Goal: Task Accomplishment & Management: Use online tool/utility

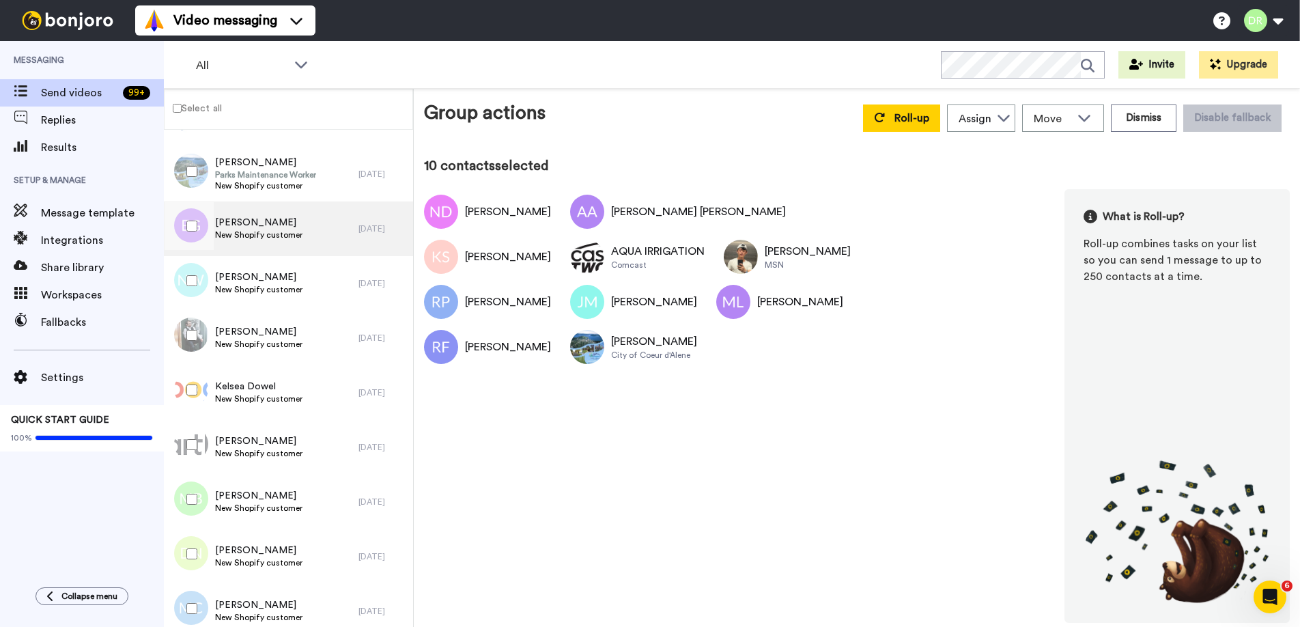
scroll to position [769, 0]
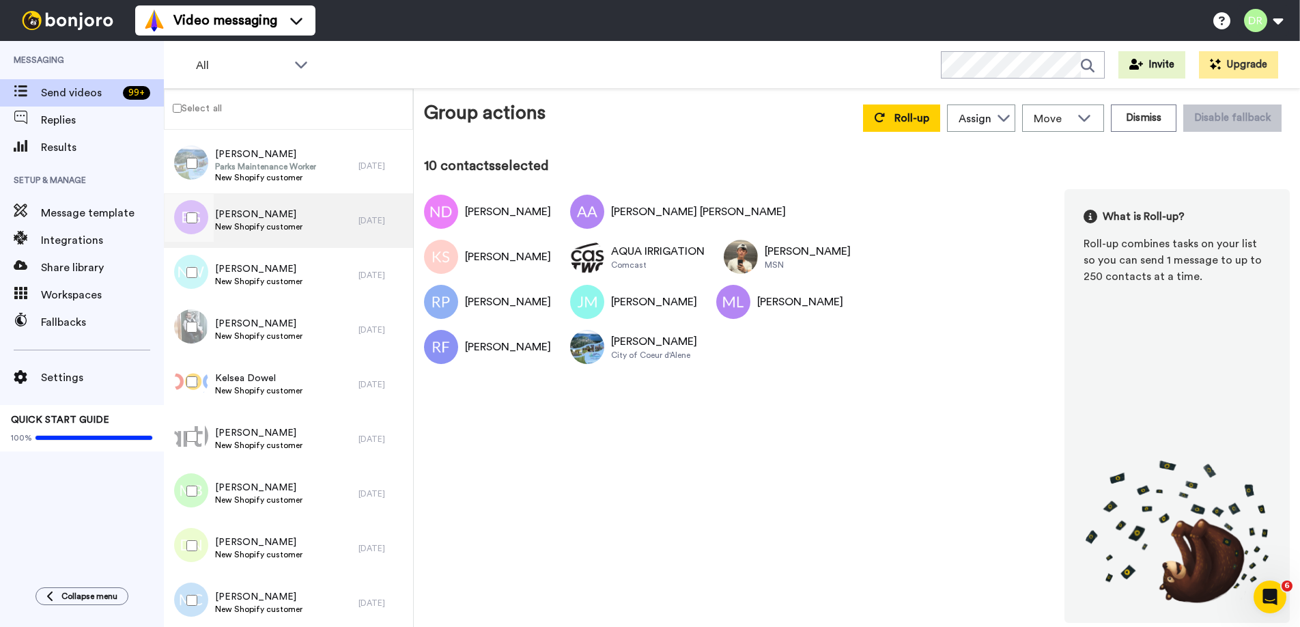
click at [255, 214] on span "[PERSON_NAME]" at bounding box center [258, 215] width 87 height 14
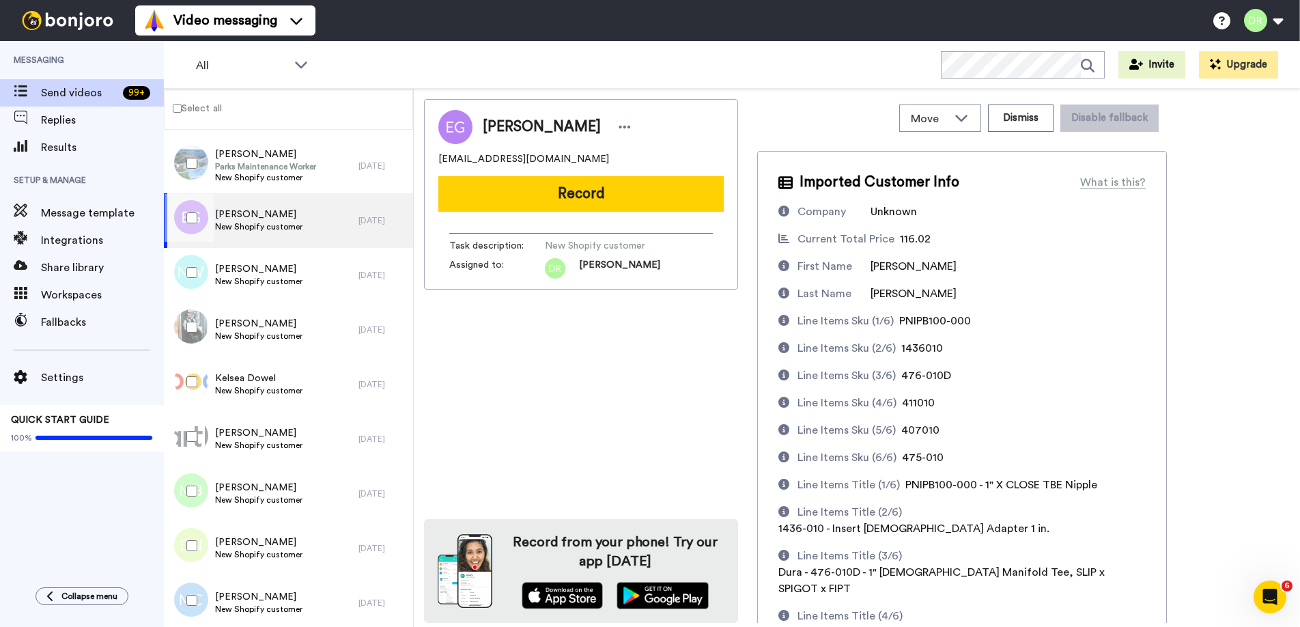
scroll to position [155, 0]
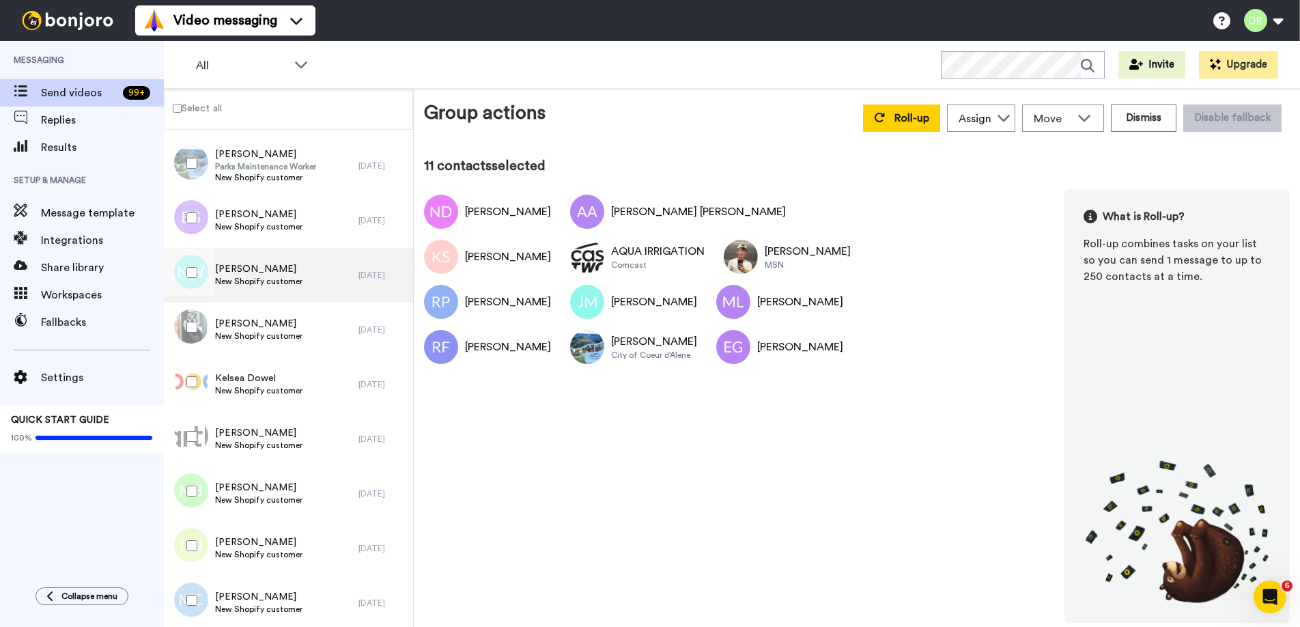
click at [249, 269] on span "[PERSON_NAME]" at bounding box center [258, 269] width 87 height 14
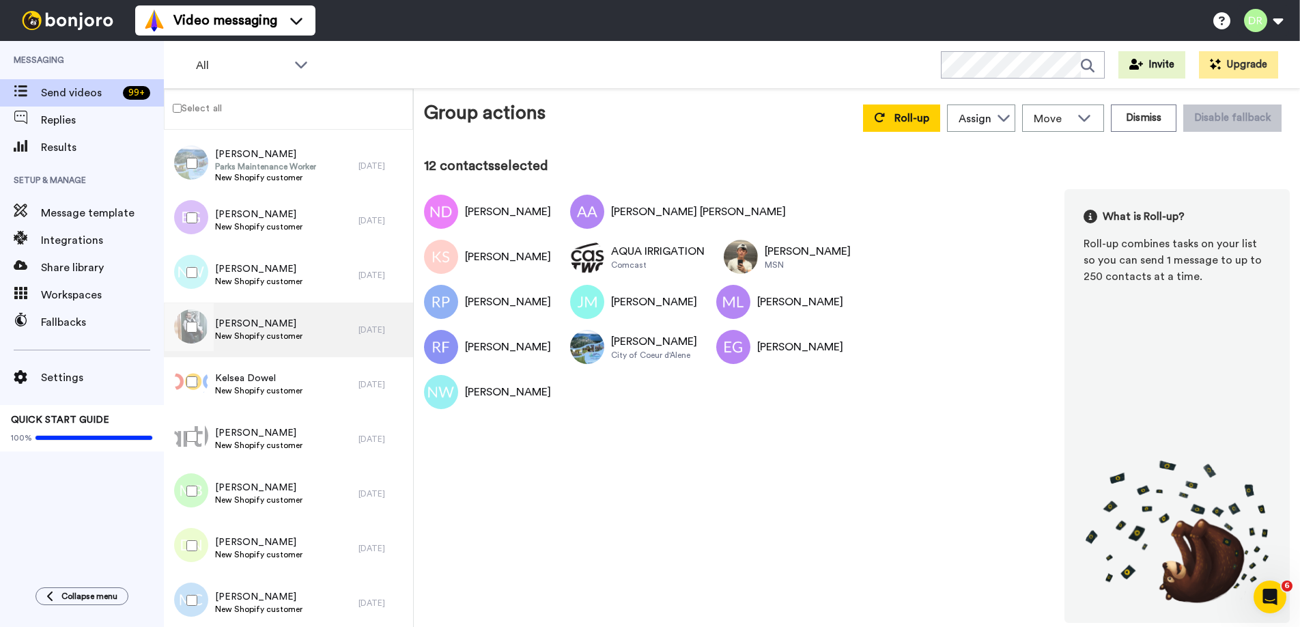
click at [233, 322] on span "[PERSON_NAME]" at bounding box center [258, 324] width 87 height 14
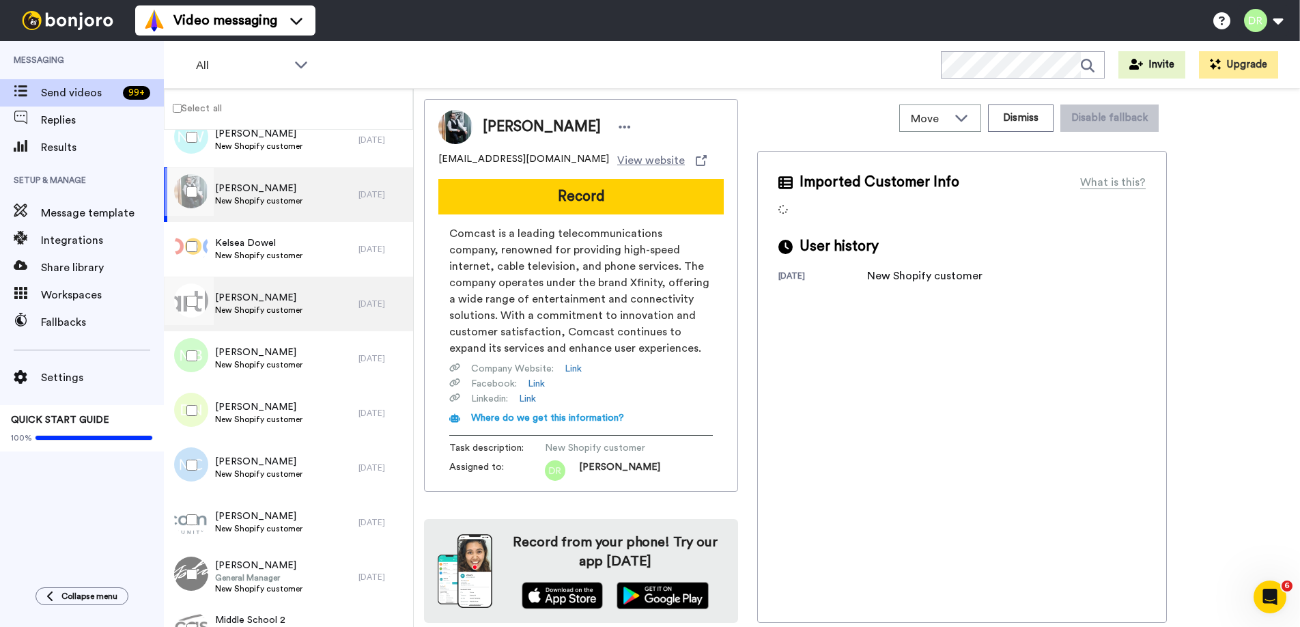
scroll to position [903, 0]
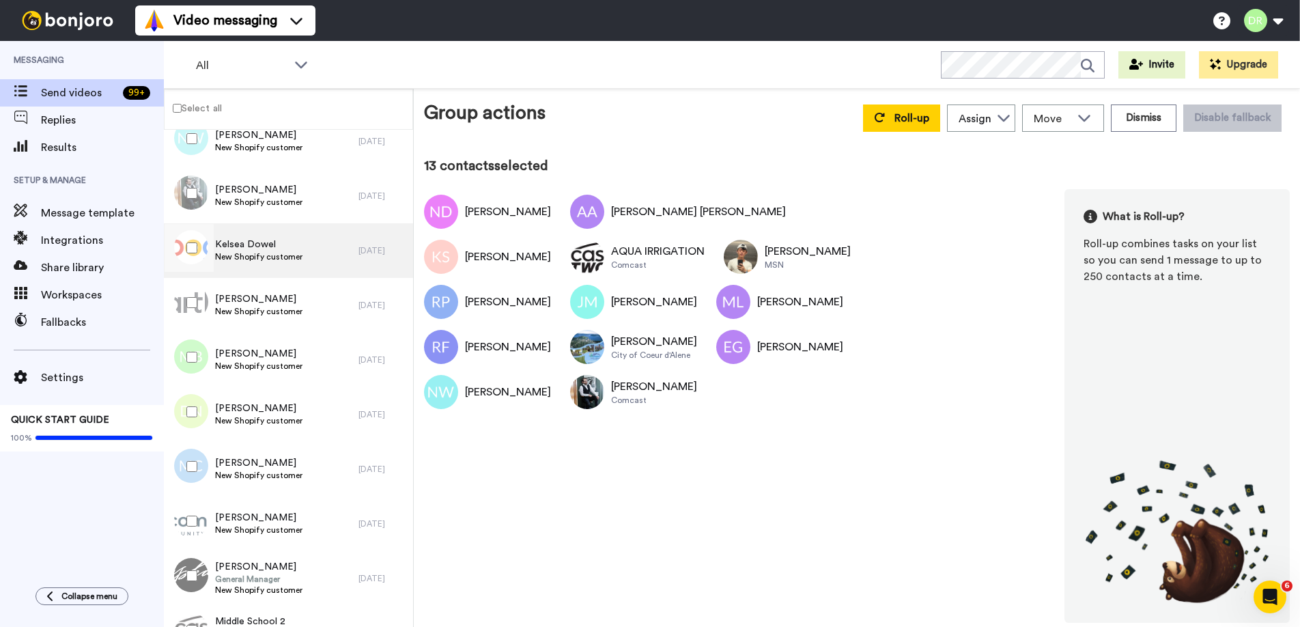
click at [253, 241] on span "Kelsea Dowel" at bounding box center [258, 245] width 87 height 14
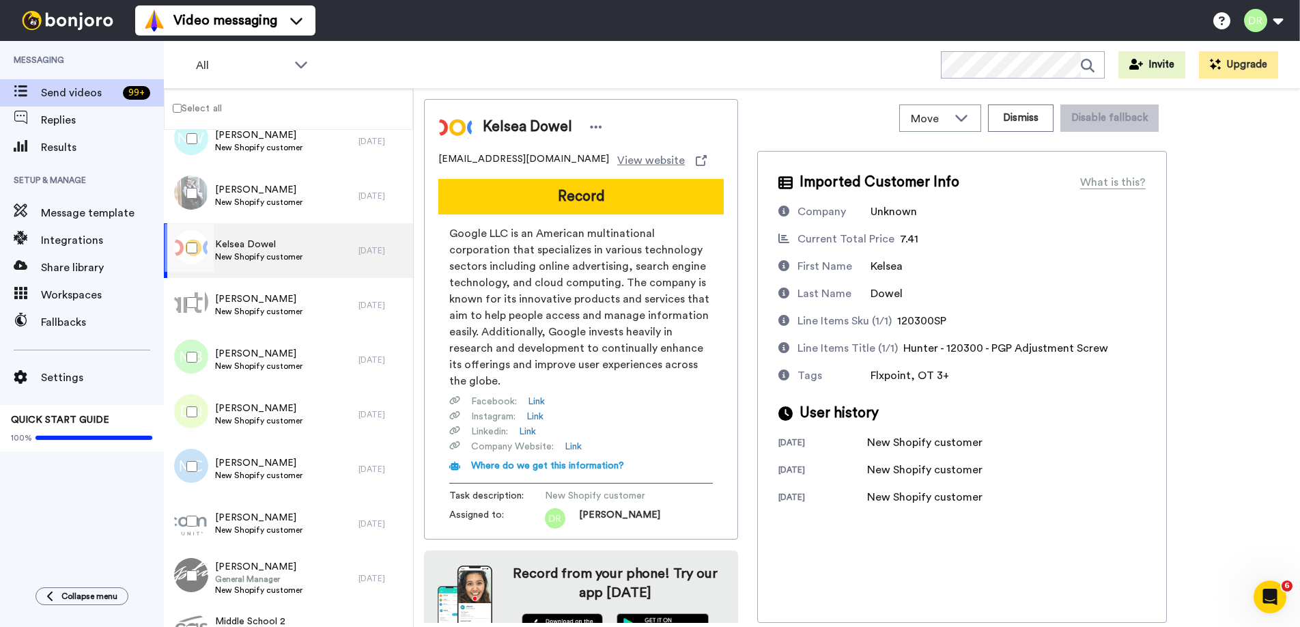
scroll to position [15, 0]
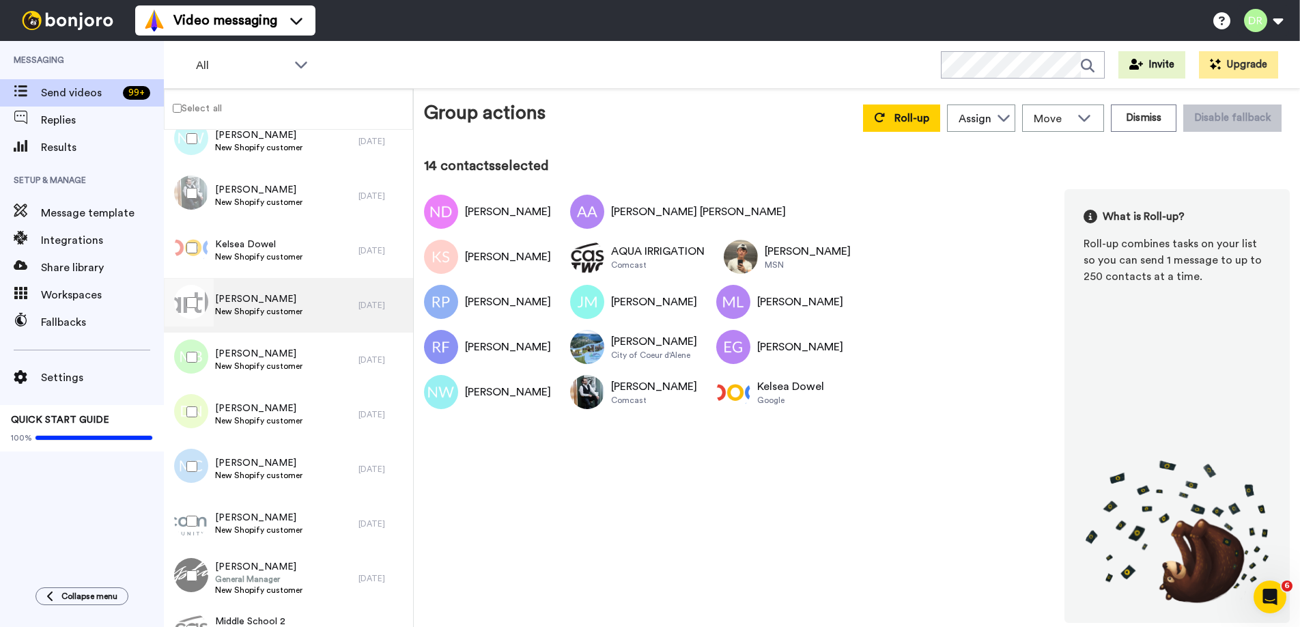
click at [251, 298] on span "[PERSON_NAME]" at bounding box center [258, 299] width 87 height 14
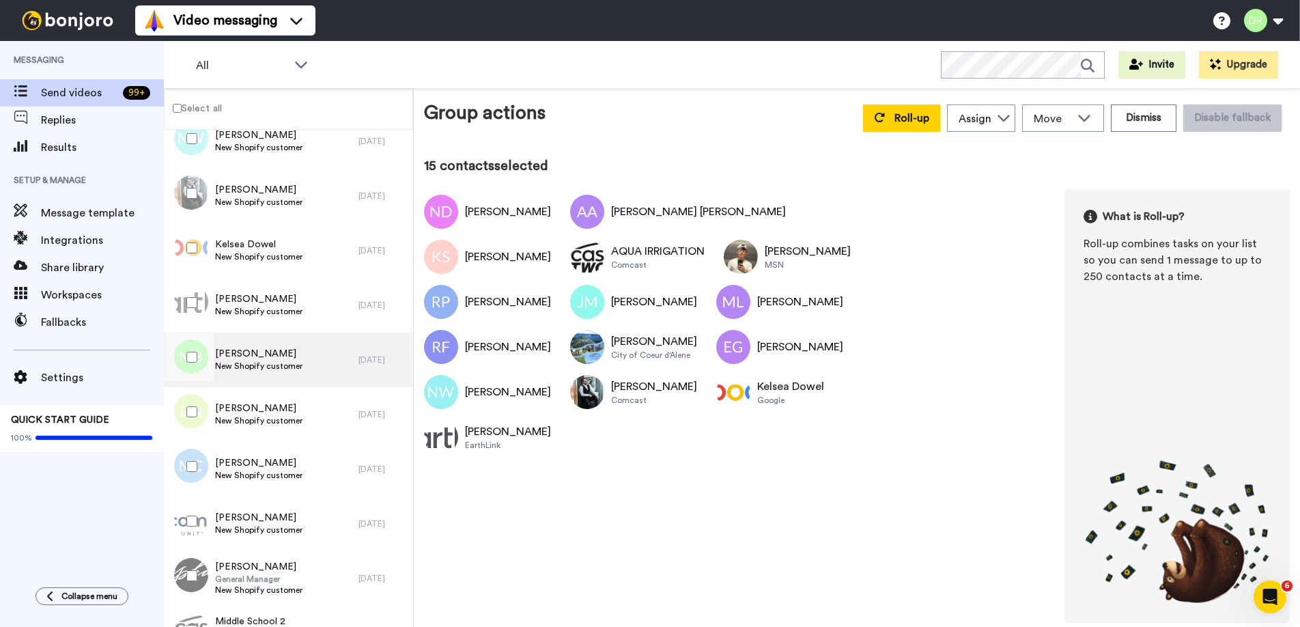
click at [254, 354] on span "[PERSON_NAME]" at bounding box center [258, 354] width 87 height 14
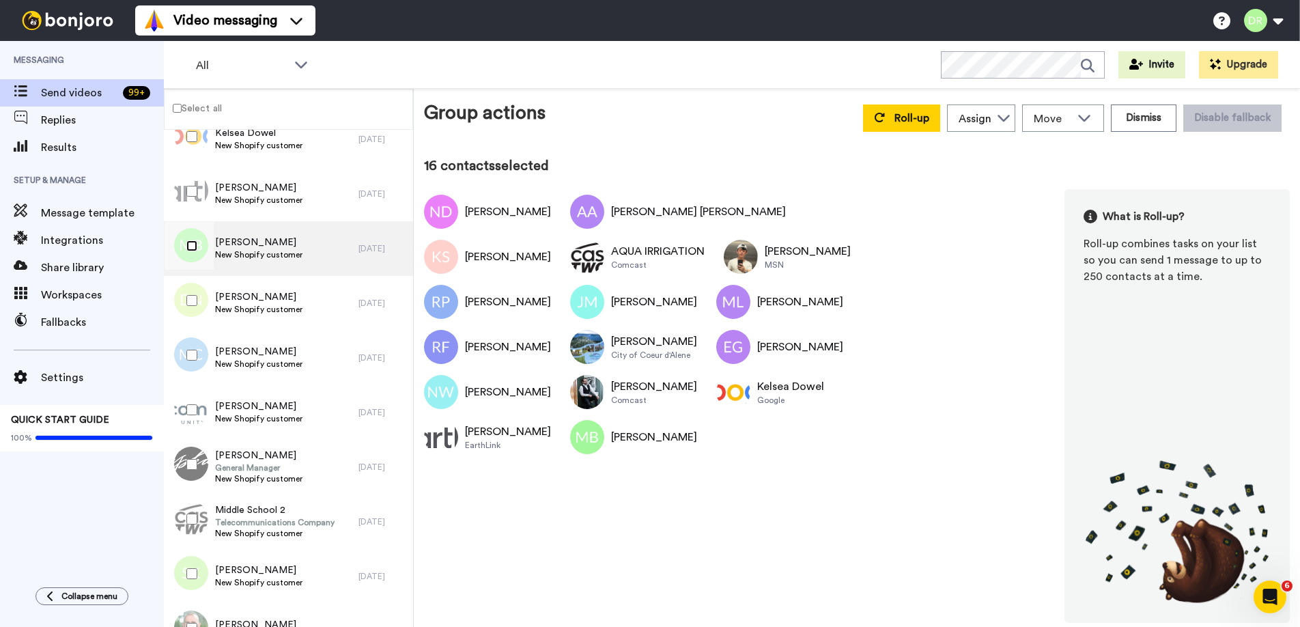
scroll to position [1059, 0]
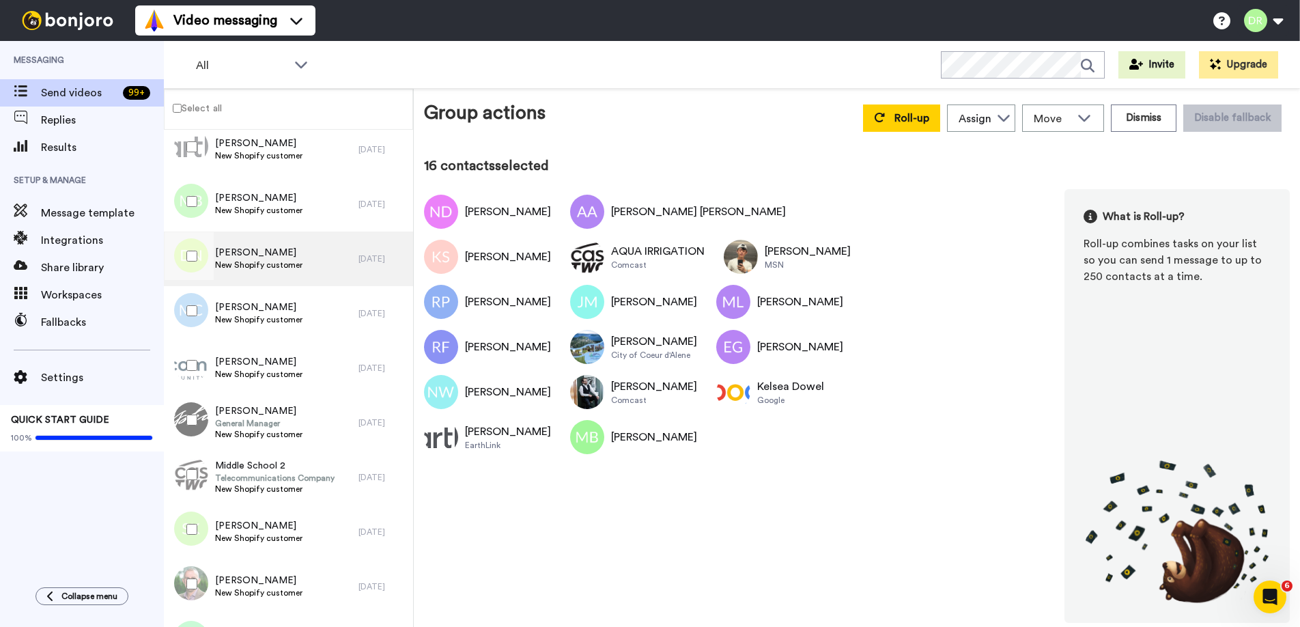
click at [253, 251] on span "[PERSON_NAME]" at bounding box center [258, 253] width 87 height 14
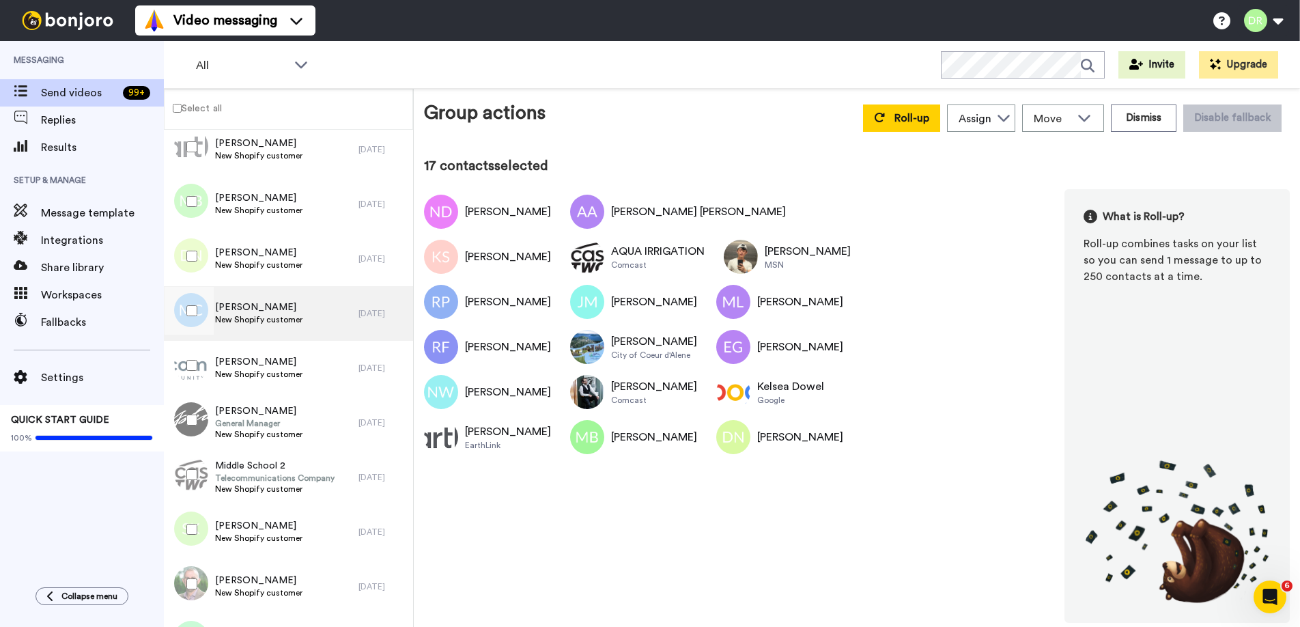
click at [255, 307] on span "[PERSON_NAME]" at bounding box center [258, 307] width 87 height 14
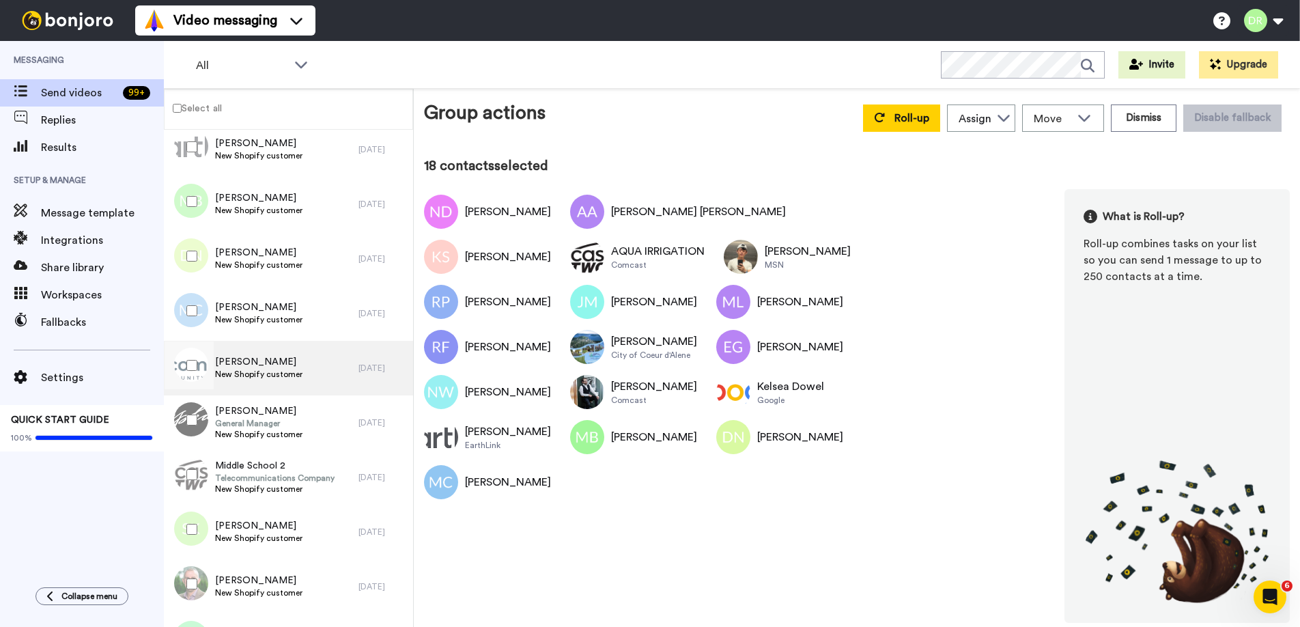
click at [239, 356] on span "[PERSON_NAME]" at bounding box center [258, 362] width 87 height 14
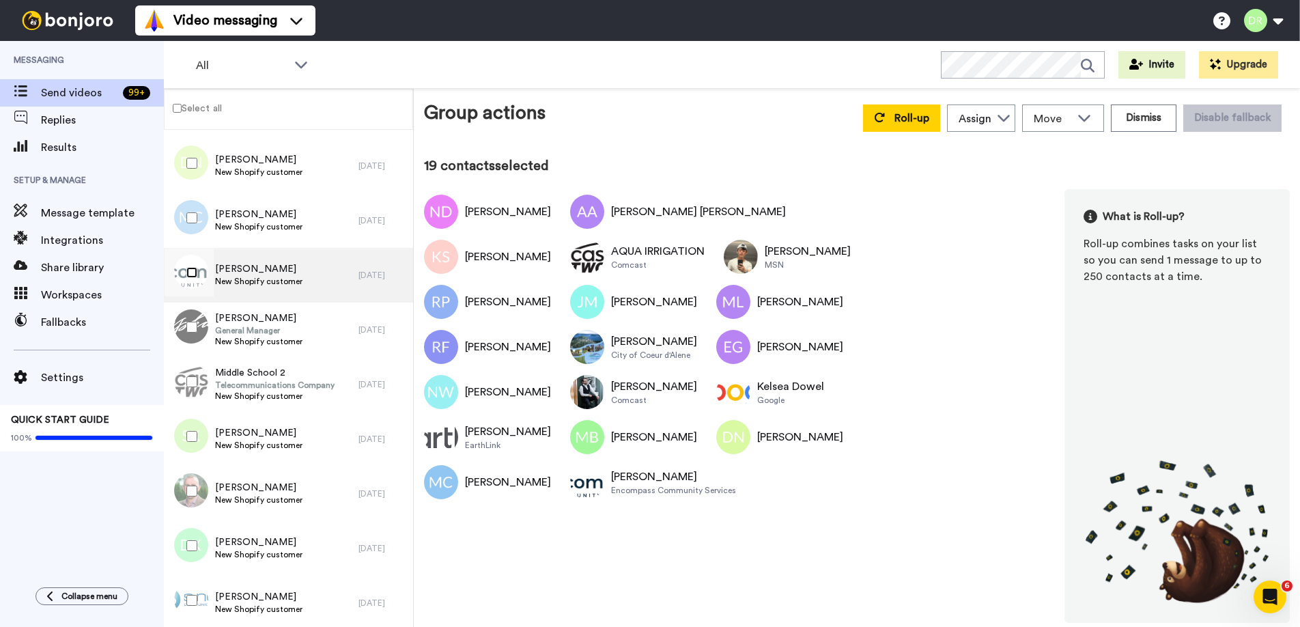
scroll to position [1172, 0]
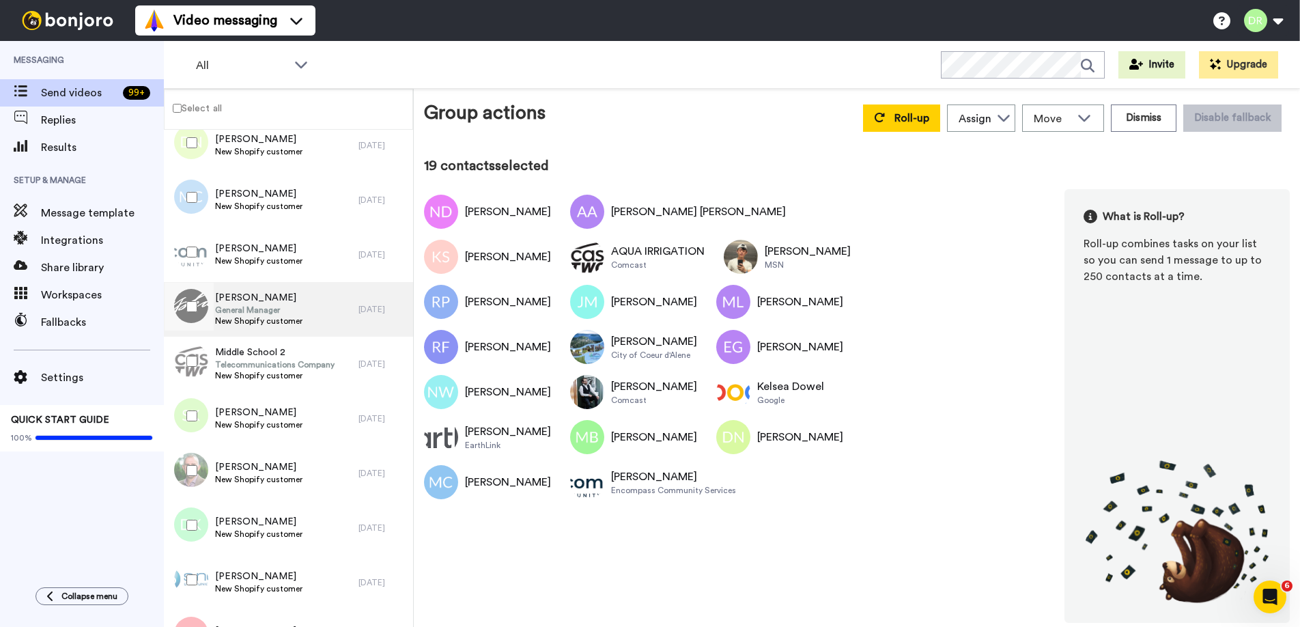
click at [247, 312] on span "General Manager" at bounding box center [258, 310] width 87 height 11
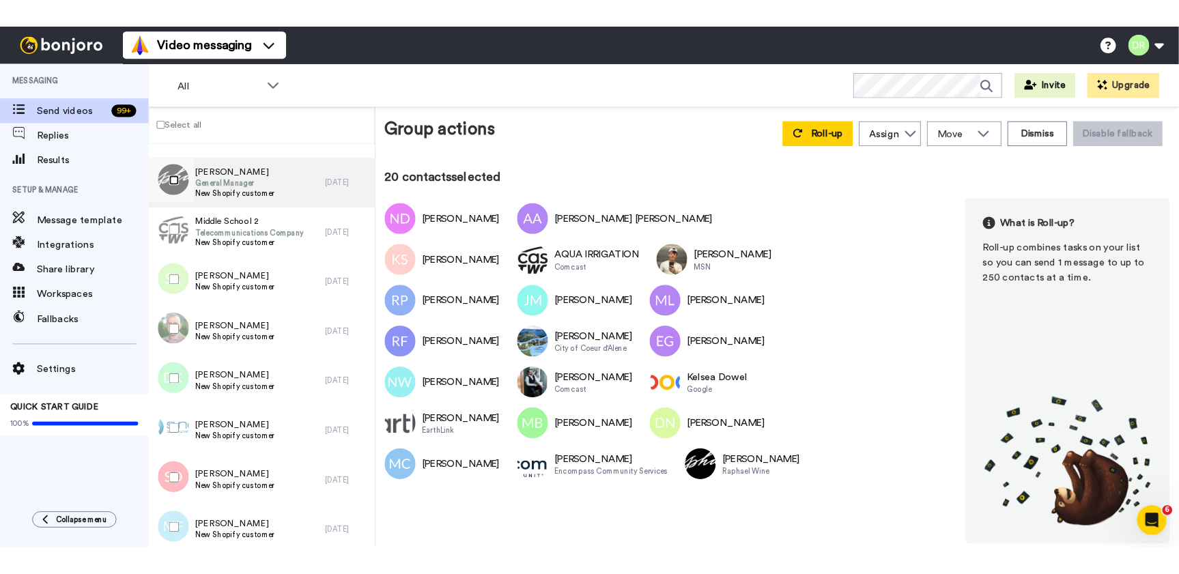
scroll to position [1311, 0]
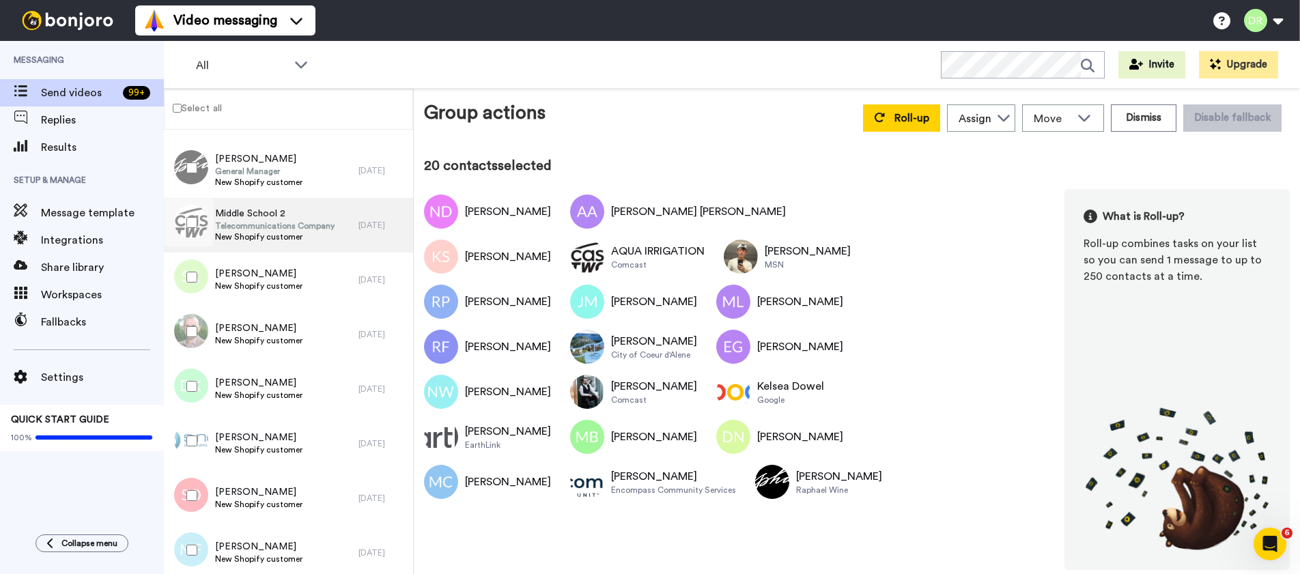
click at [242, 217] on span "Middle School 2" at bounding box center [274, 214] width 119 height 14
